Goal: Book appointment/travel/reservation

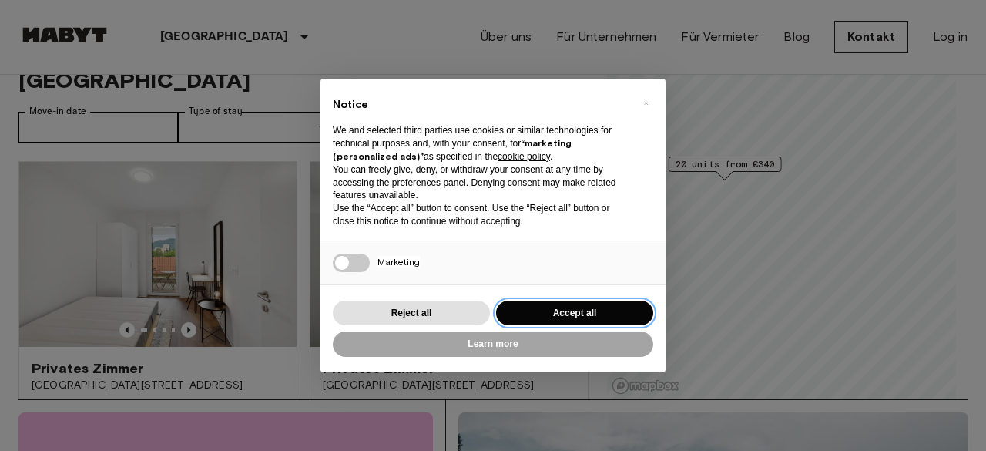
click at [572, 310] on button "Accept all" at bounding box center [574, 312] width 157 height 25
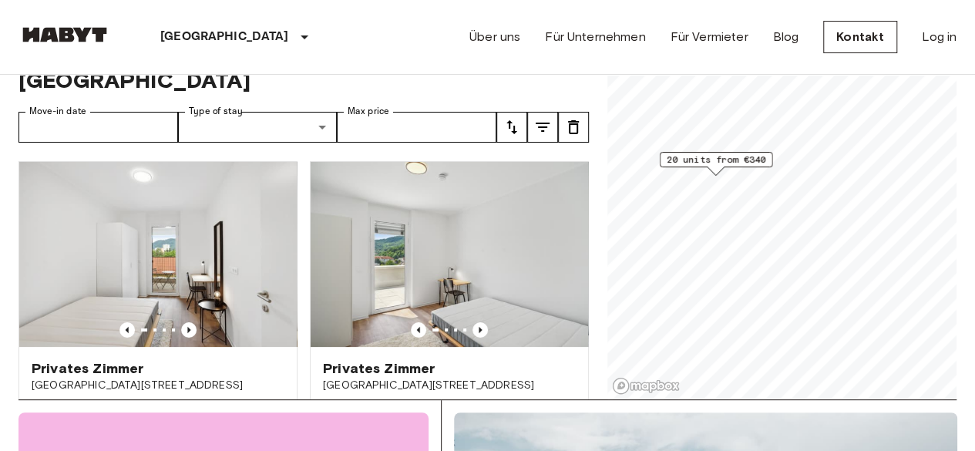
click at [573, 308] on img at bounding box center [448, 254] width 277 height 185
click at [113, 112] on input "Move-in date" at bounding box center [97, 127] width 159 height 31
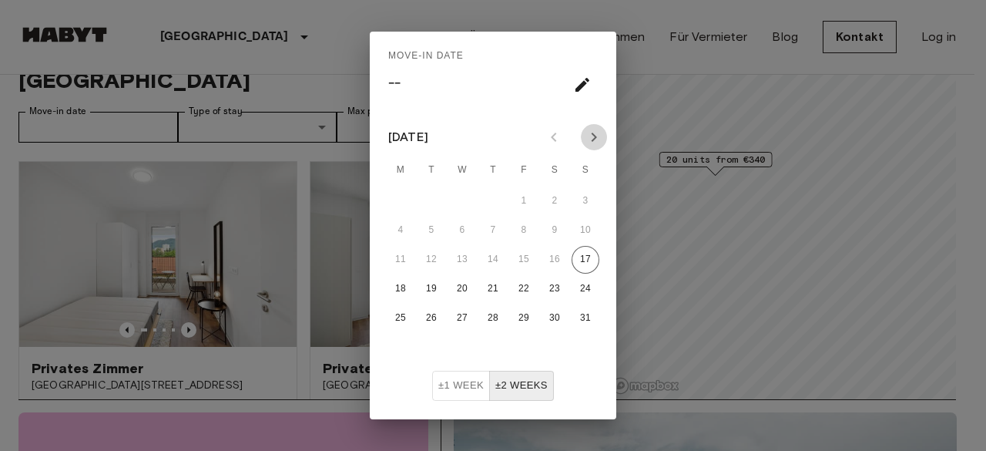
click at [593, 140] on icon "Next month" at bounding box center [594, 137] width 5 height 9
click at [578, 285] on button "28" at bounding box center [586, 289] width 28 height 28
type input "**********"
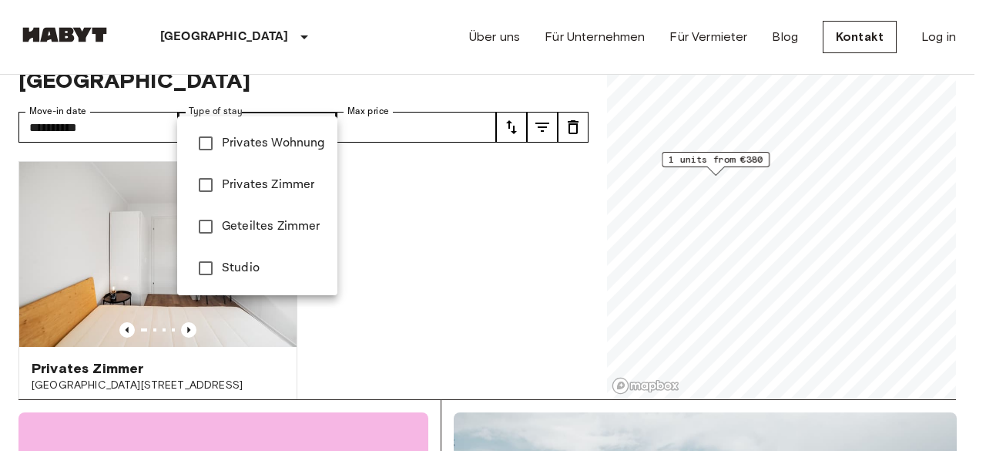
click at [418, 58] on div at bounding box center [493, 225] width 986 height 451
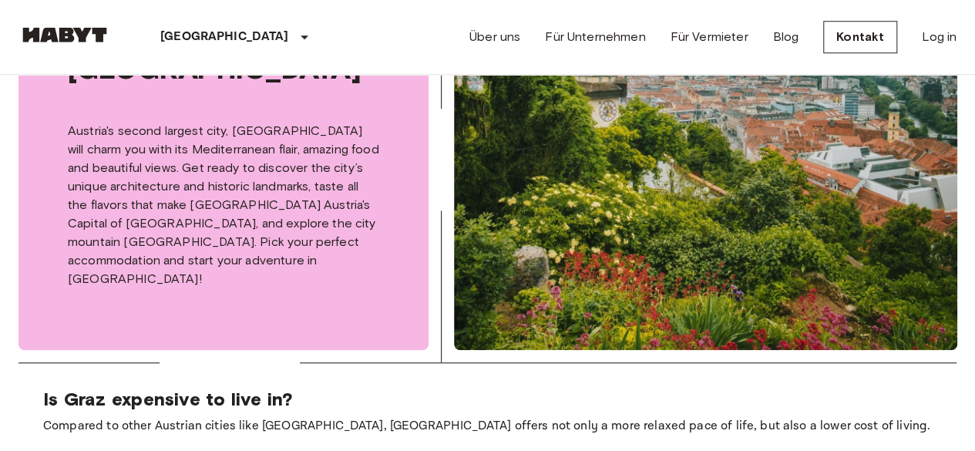
scroll to position [586, 0]
